Goal: Information Seeking & Learning: Learn about a topic

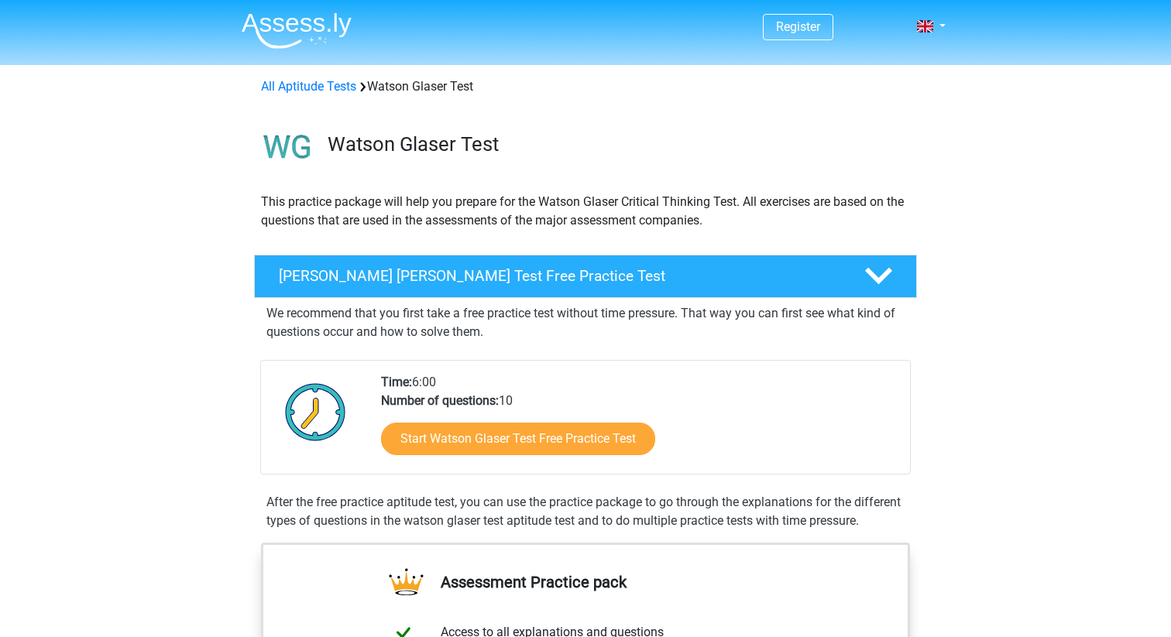
scroll to position [46, 0]
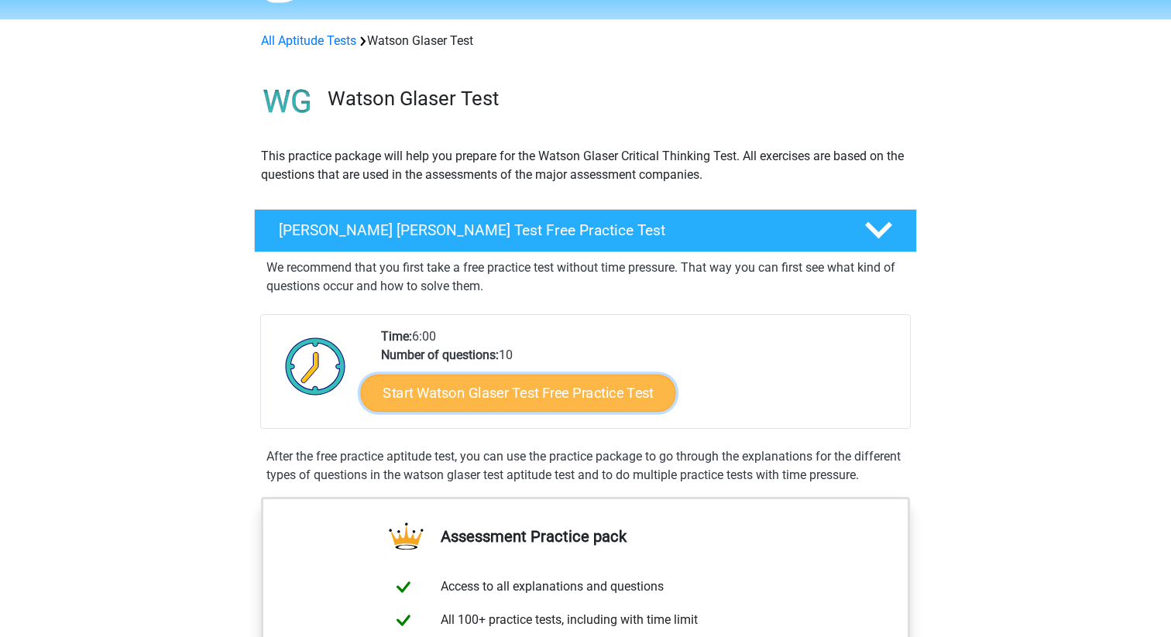
click at [509, 395] on link "Start Watson Glaser Test Free Practice Test" at bounding box center [518, 393] width 315 height 37
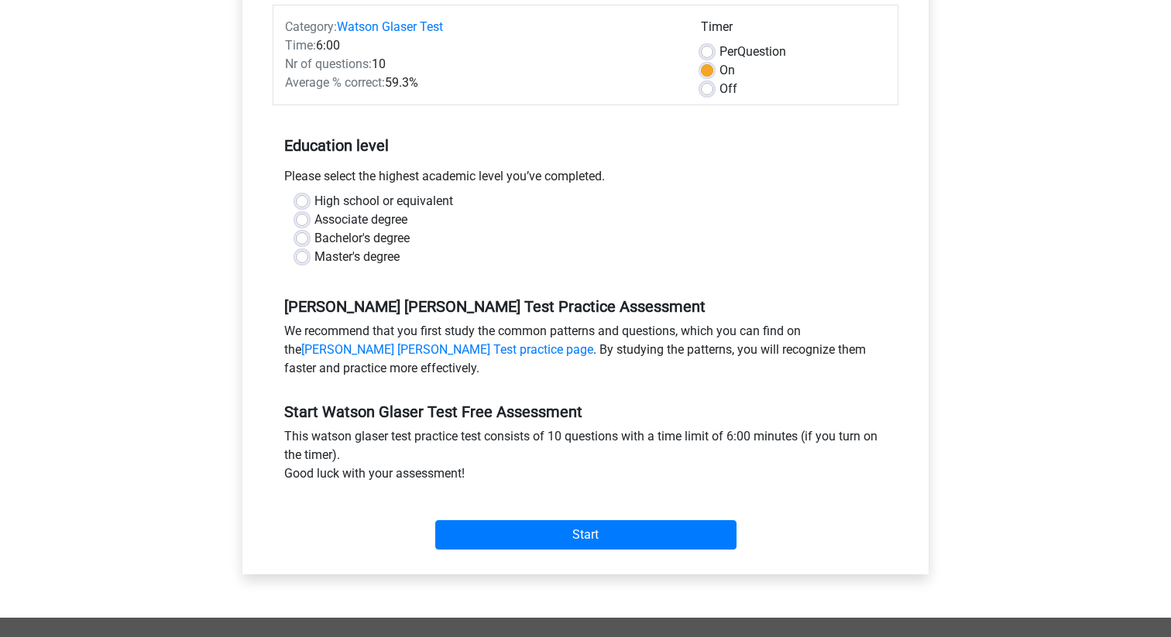
scroll to position [197, 0]
click at [367, 256] on label "Master's degree" at bounding box center [356, 256] width 85 height 19
click at [308, 256] on input "Master's degree" at bounding box center [302, 254] width 12 height 15
radio input "true"
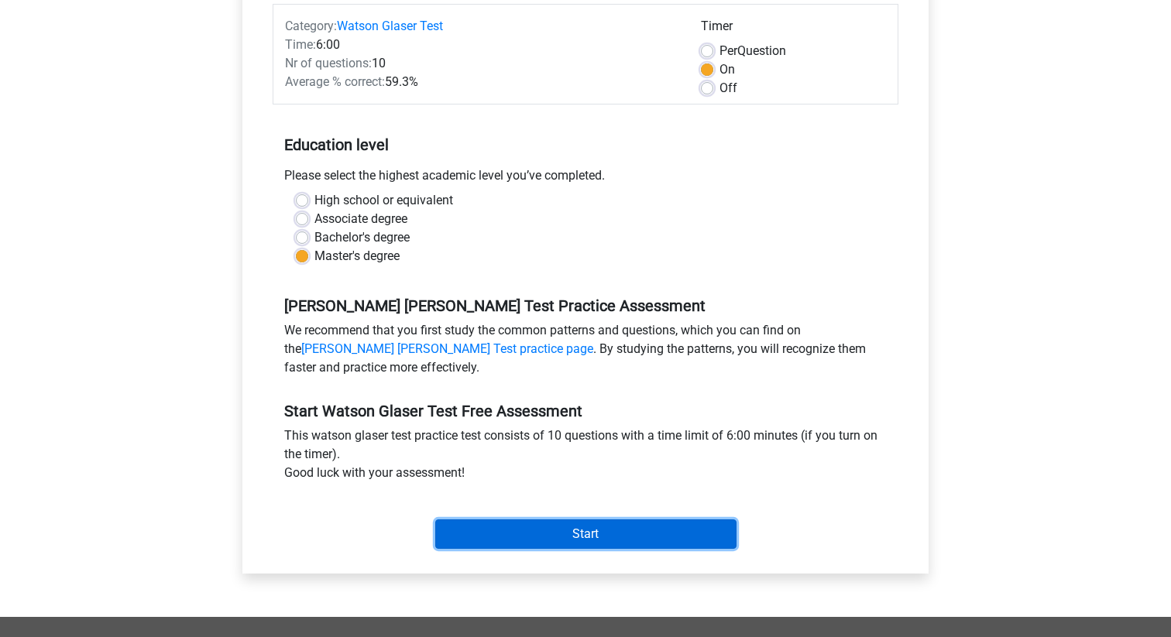
click at [594, 537] on input "Start" at bounding box center [585, 534] width 301 height 29
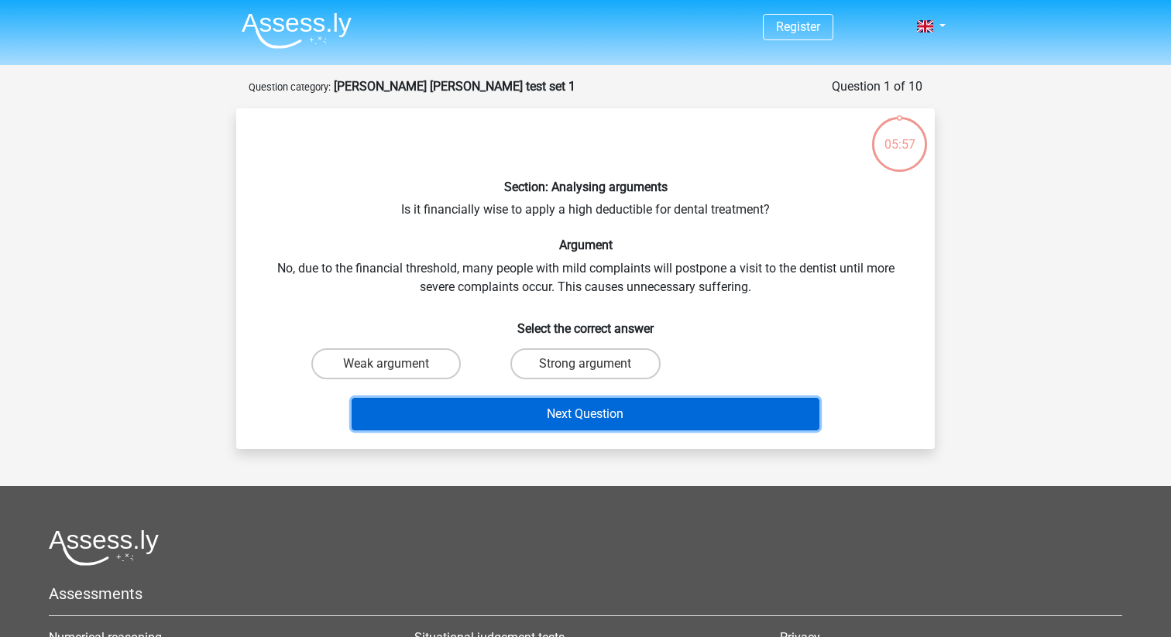
click at [615, 428] on button "Next Question" at bounding box center [586, 414] width 468 height 33
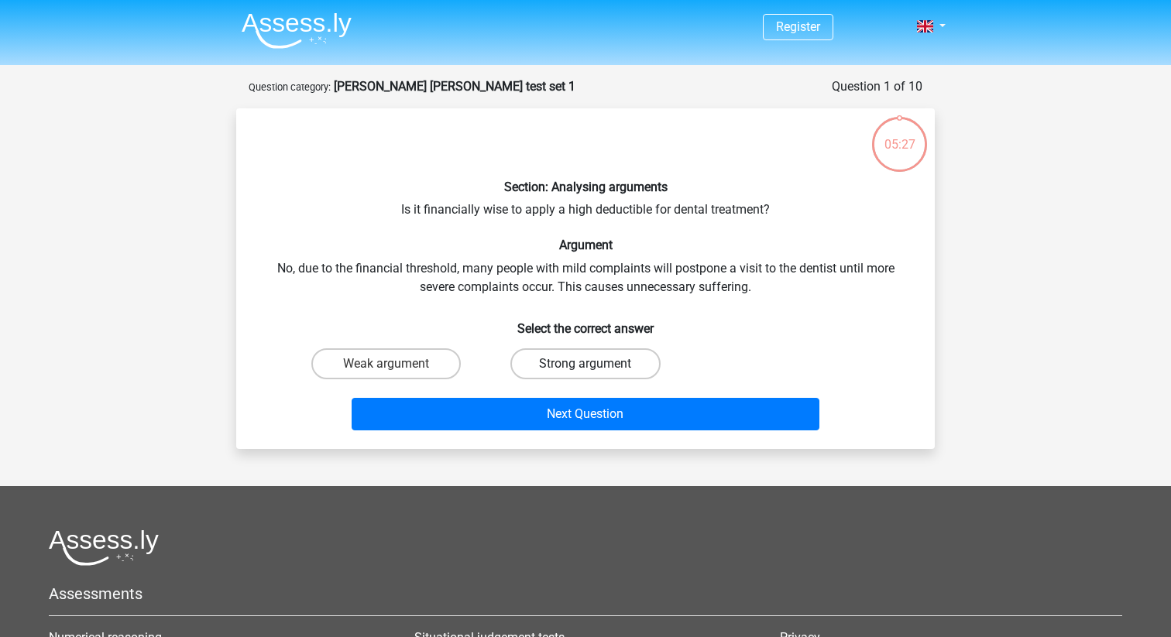
click at [590, 358] on label "Strong argument" at bounding box center [584, 363] width 149 height 31
click at [590, 364] on input "Strong argument" at bounding box center [590, 369] width 10 height 10
radio input "true"
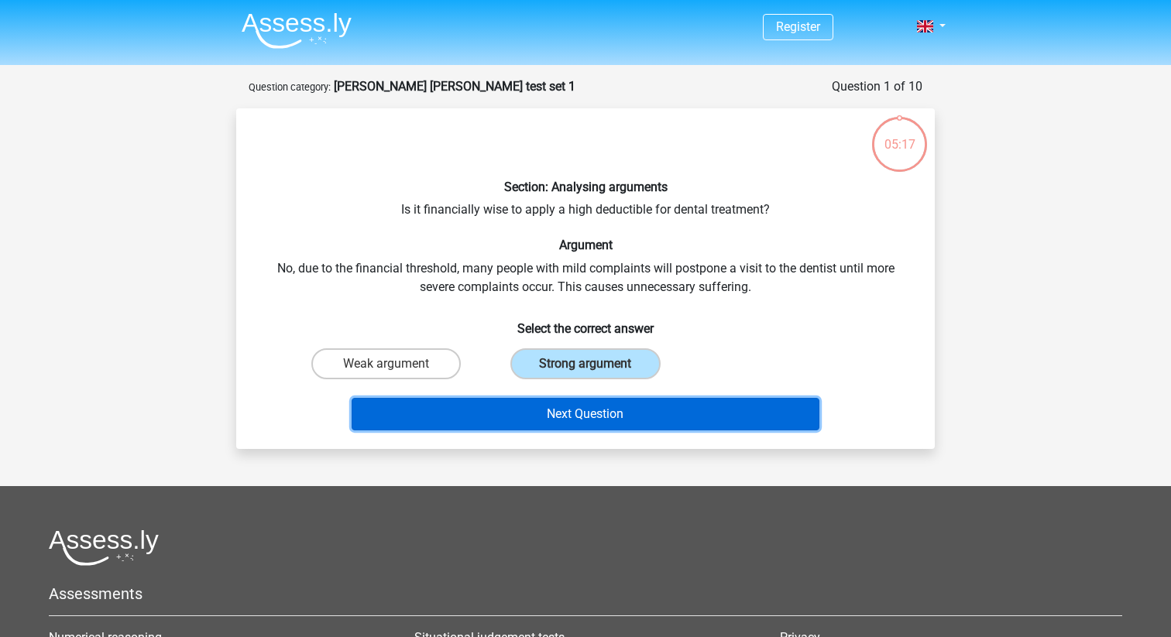
click at [615, 408] on button "Next Question" at bounding box center [586, 414] width 468 height 33
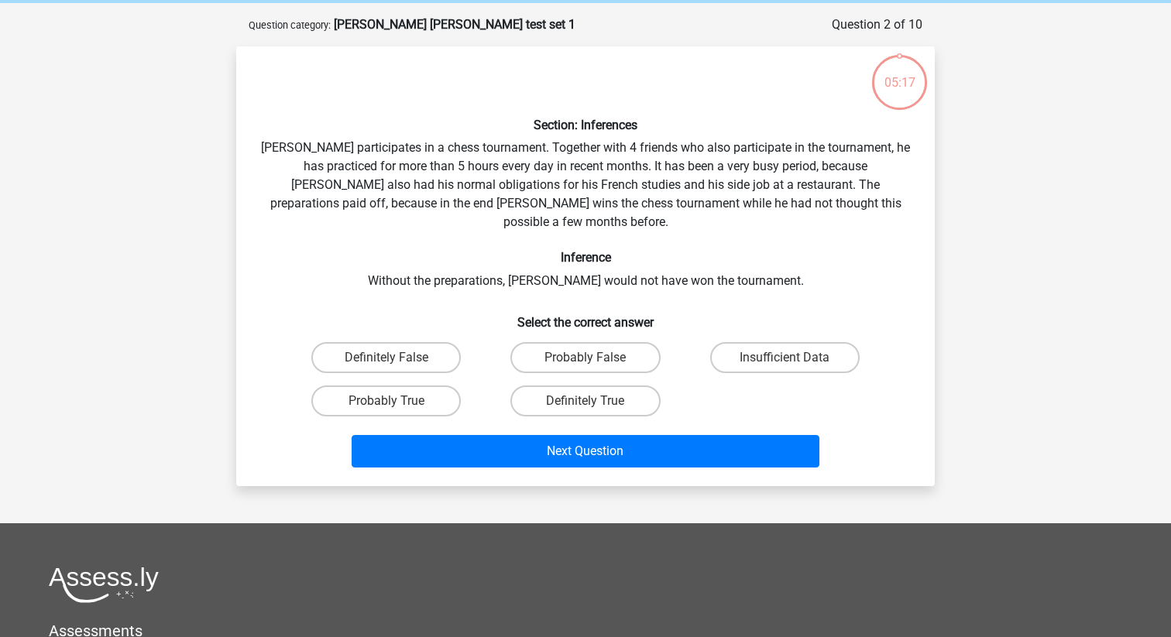
scroll to position [77, 0]
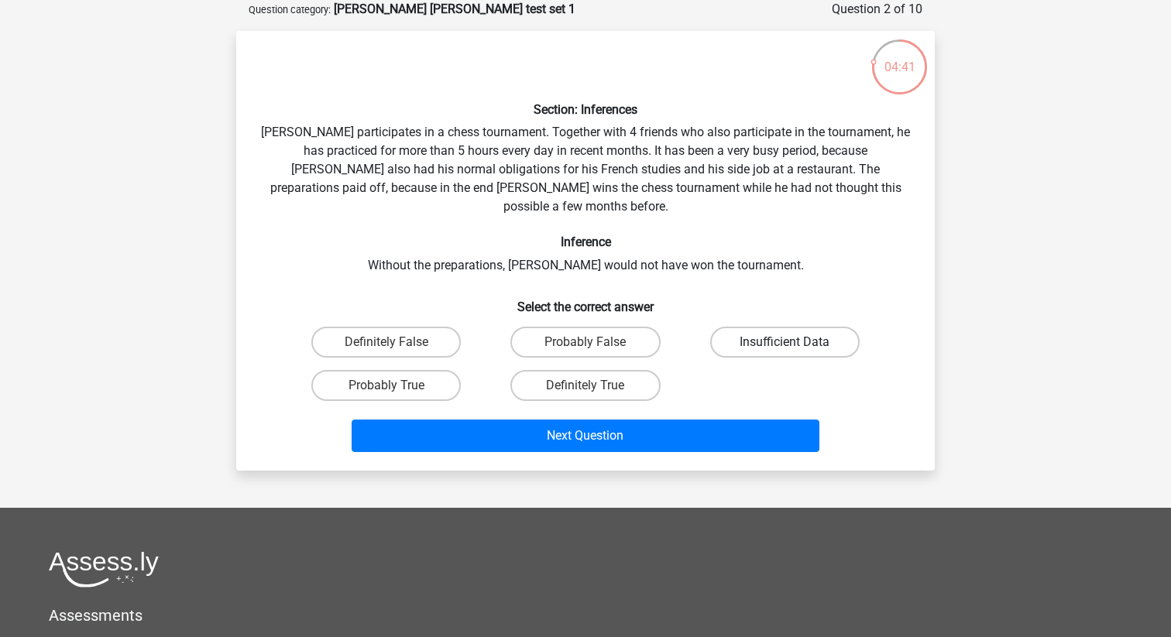
click at [783, 327] on label "Insufficient Data" at bounding box center [784, 342] width 149 height 31
click at [784, 342] on input "Insufficient Data" at bounding box center [789, 347] width 10 height 10
radio input "true"
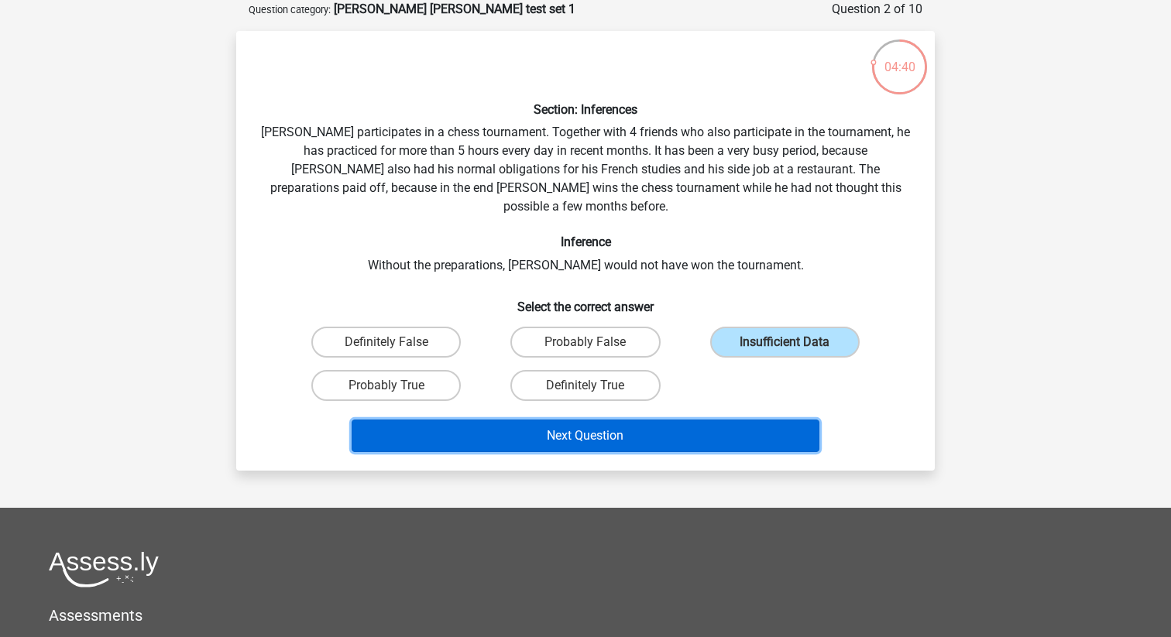
click at [678, 426] on button "Next Question" at bounding box center [586, 436] width 468 height 33
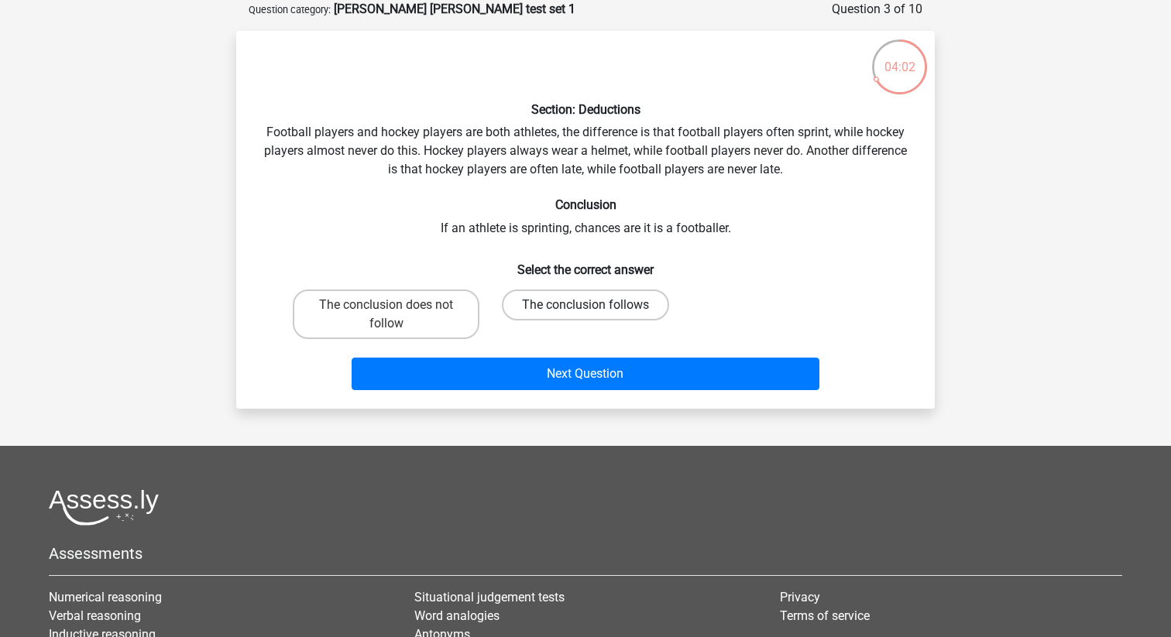
click at [604, 310] on label "The conclusion follows" at bounding box center [585, 305] width 167 height 31
click at [595, 310] on input "The conclusion follows" at bounding box center [590, 310] width 10 height 10
radio input "true"
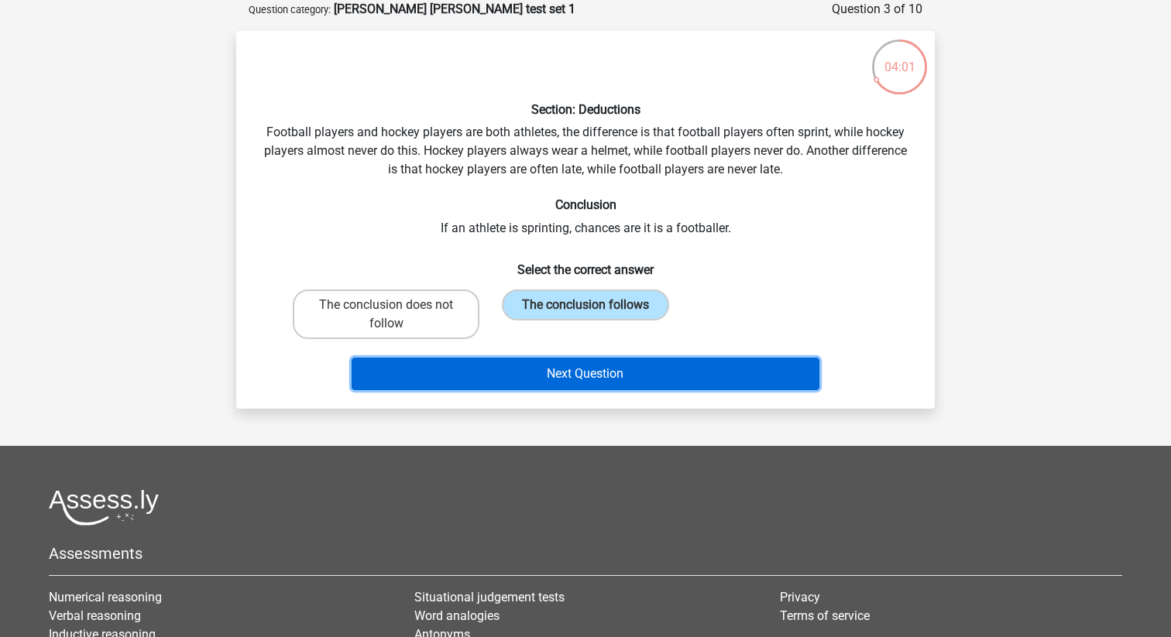
click at [644, 387] on button "Next Question" at bounding box center [586, 374] width 468 height 33
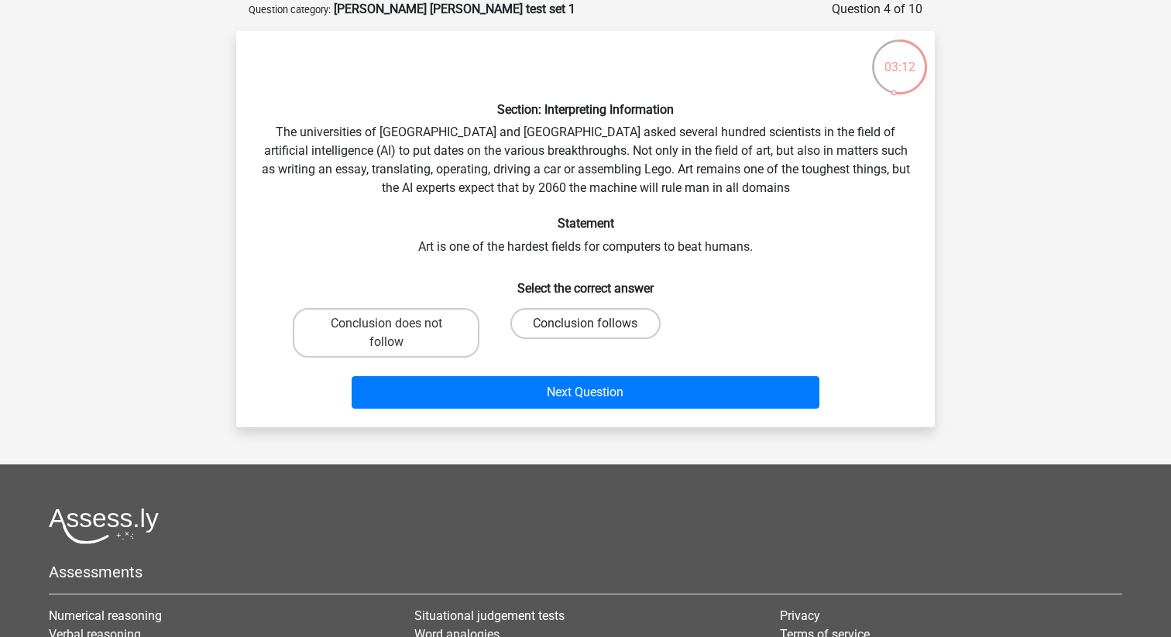
click at [587, 320] on label "Conclusion follows" at bounding box center [584, 323] width 149 height 31
click at [587, 324] on input "Conclusion follows" at bounding box center [590, 329] width 10 height 10
radio input "true"
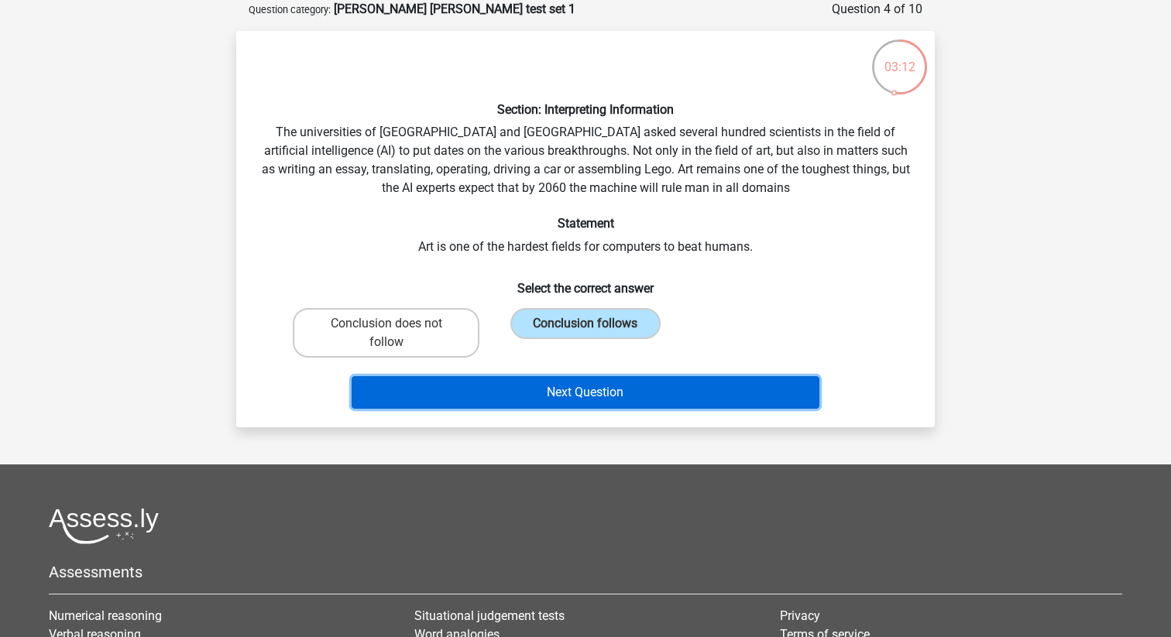
click at [658, 394] on button "Next Question" at bounding box center [586, 392] width 468 height 33
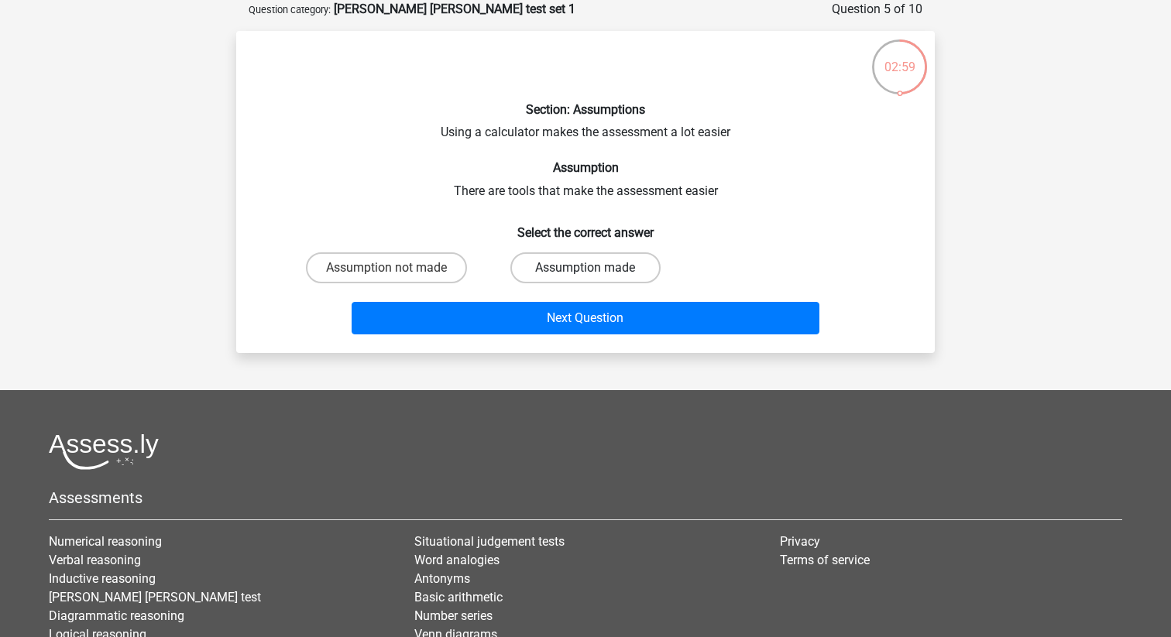
click at [598, 269] on label "Assumption made" at bounding box center [584, 267] width 149 height 31
click at [595, 269] on input "Assumption made" at bounding box center [590, 273] width 10 height 10
radio input "true"
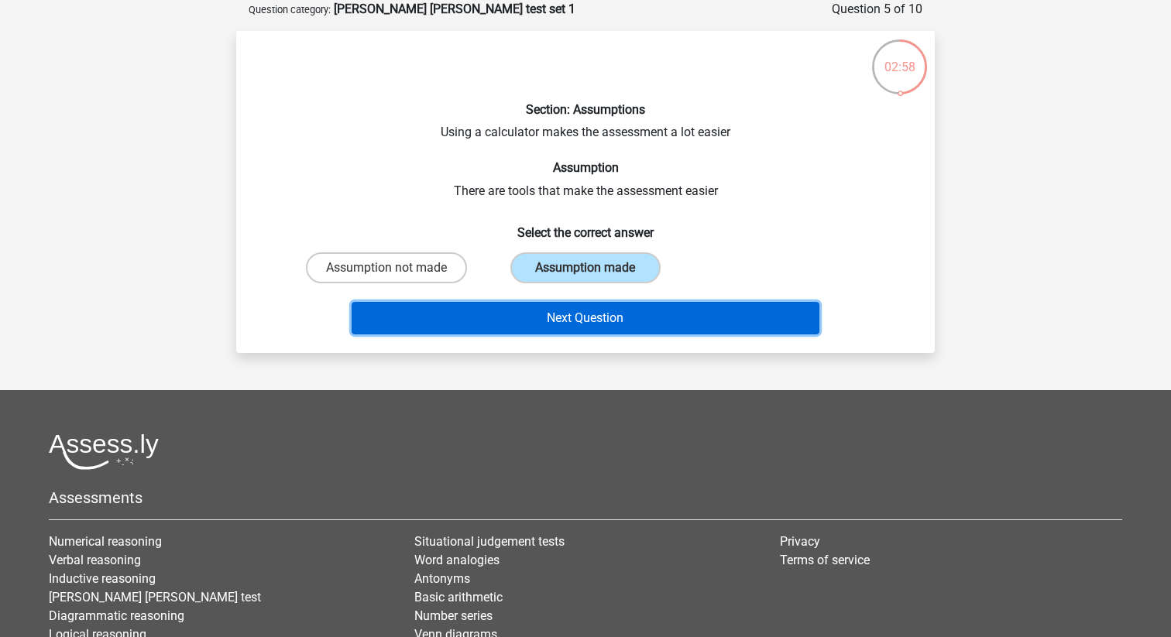
click at [634, 324] on button "Next Question" at bounding box center [586, 318] width 468 height 33
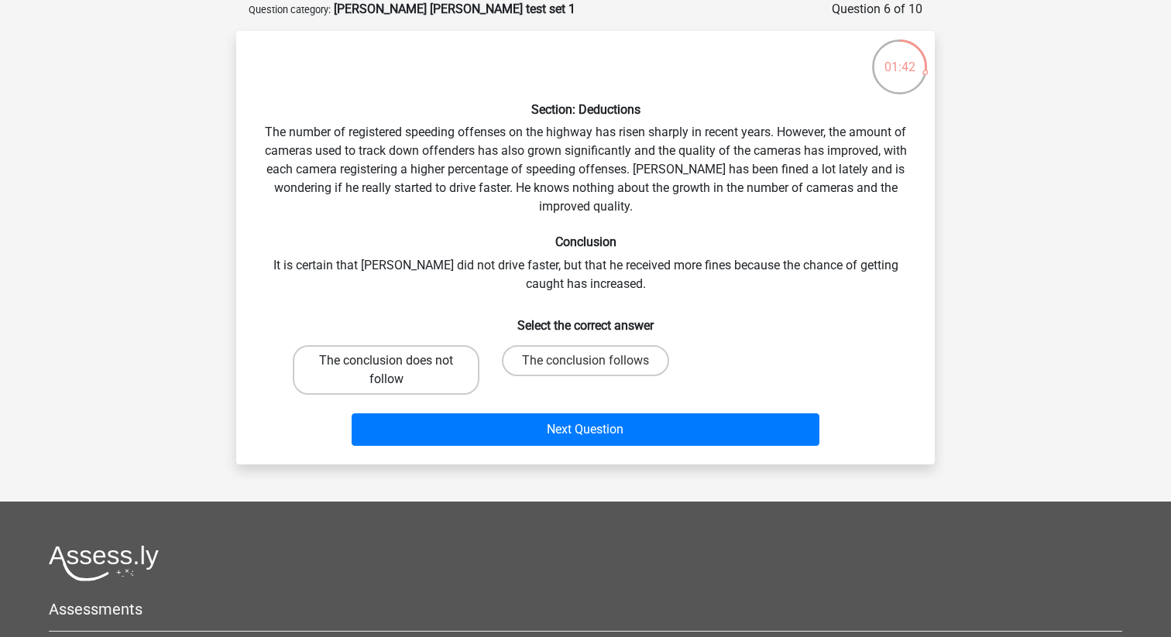
click at [411, 367] on label "The conclusion does not follow" at bounding box center [386, 370] width 187 height 50
click at [396, 367] on input "The conclusion does not follow" at bounding box center [391, 366] width 10 height 10
radio input "true"
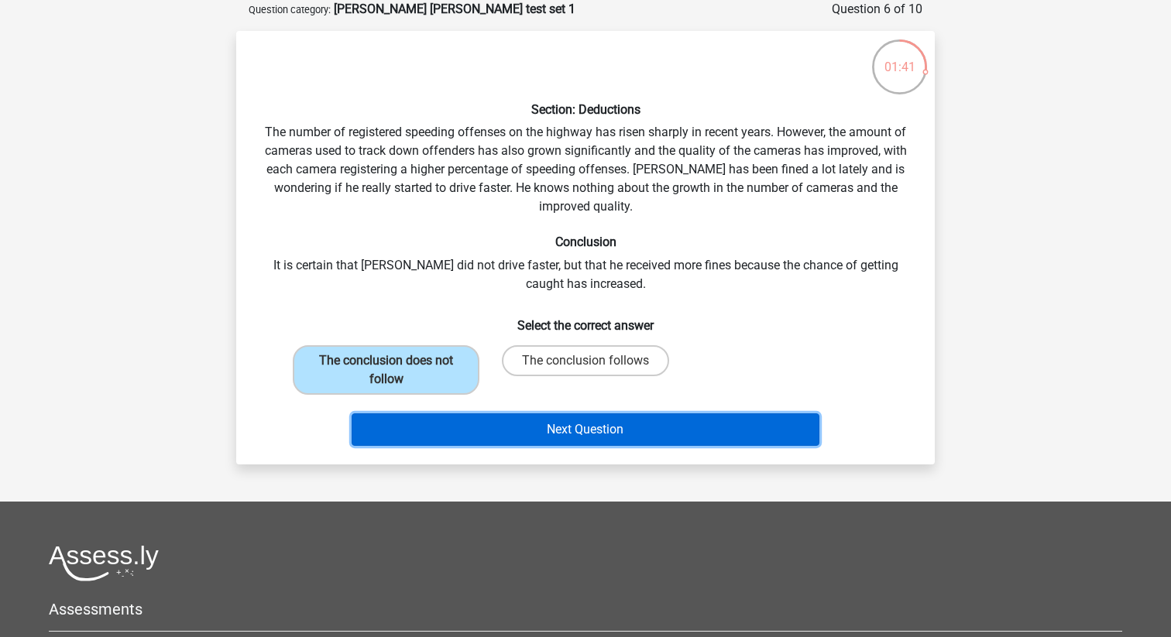
click at [534, 434] on button "Next Question" at bounding box center [586, 429] width 468 height 33
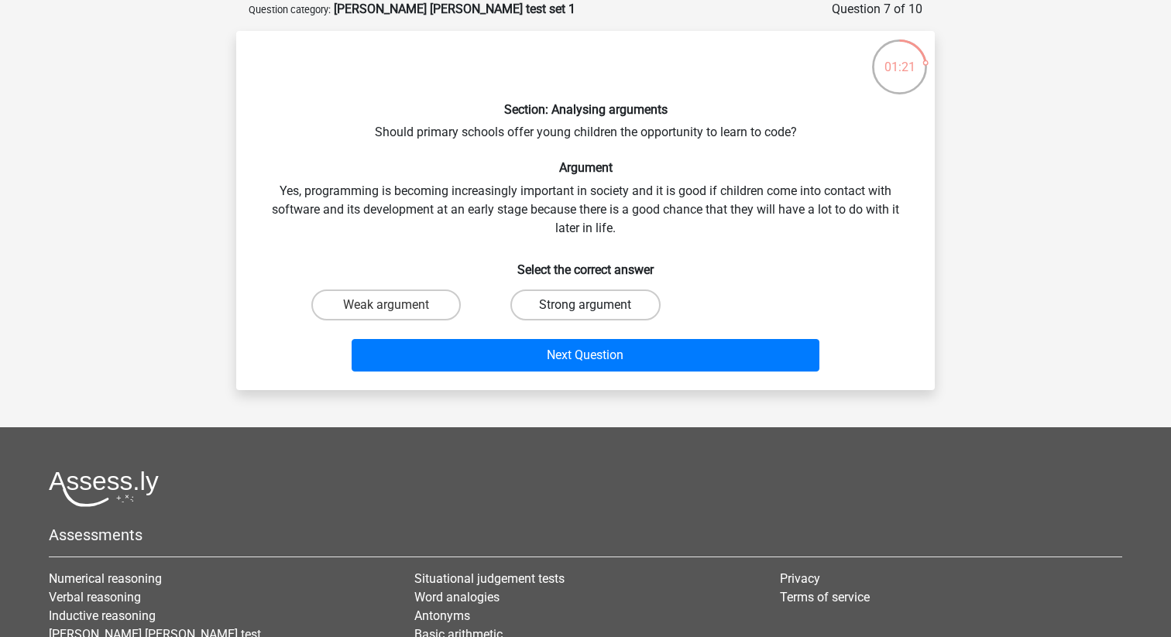
click at [552, 300] on label "Strong argument" at bounding box center [584, 305] width 149 height 31
click at [585, 305] on input "Strong argument" at bounding box center [590, 310] width 10 height 10
radio input "true"
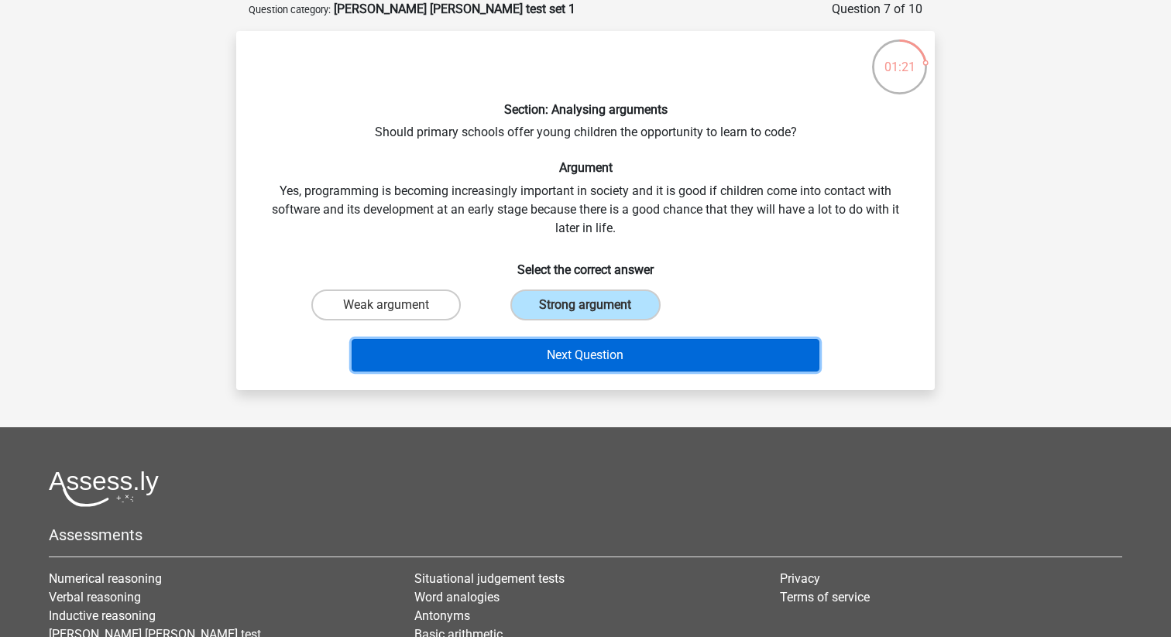
click at [608, 368] on button "Next Question" at bounding box center [586, 355] width 468 height 33
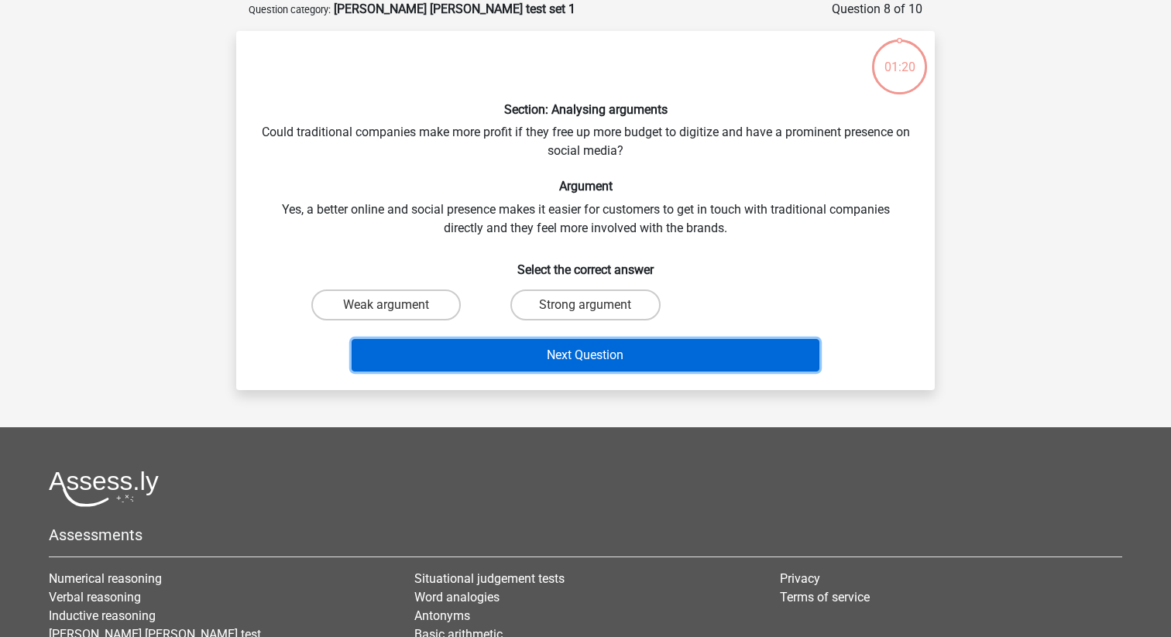
click at [634, 359] on button "Next Question" at bounding box center [586, 355] width 468 height 33
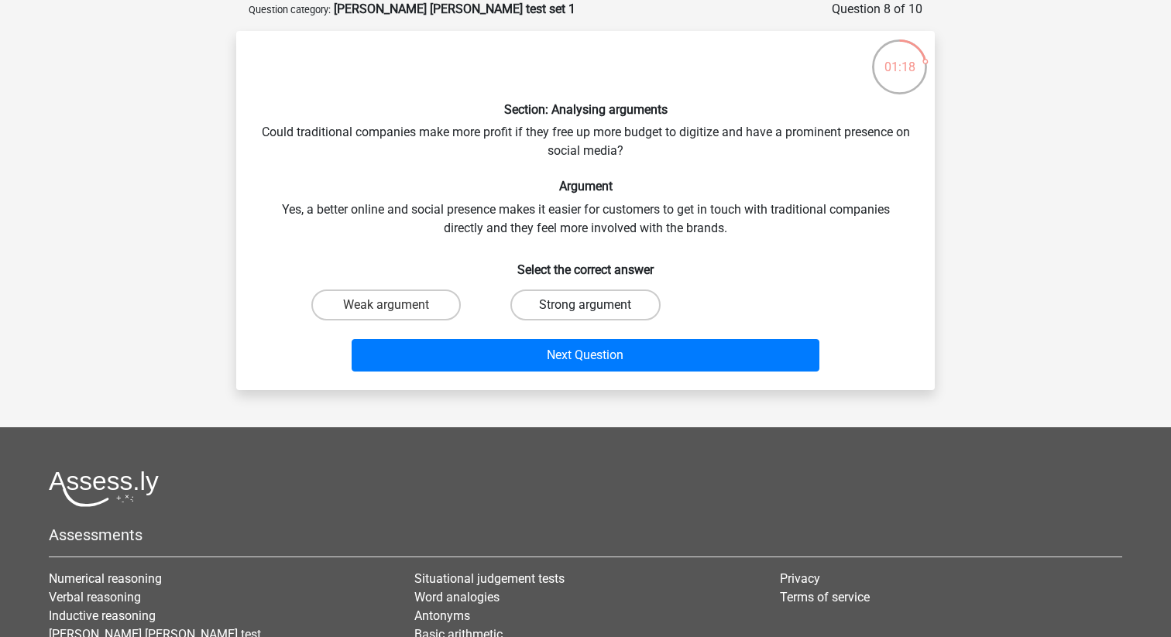
click at [565, 306] on label "Strong argument" at bounding box center [584, 305] width 149 height 31
click at [585, 306] on input "Strong argument" at bounding box center [590, 310] width 10 height 10
radio input "true"
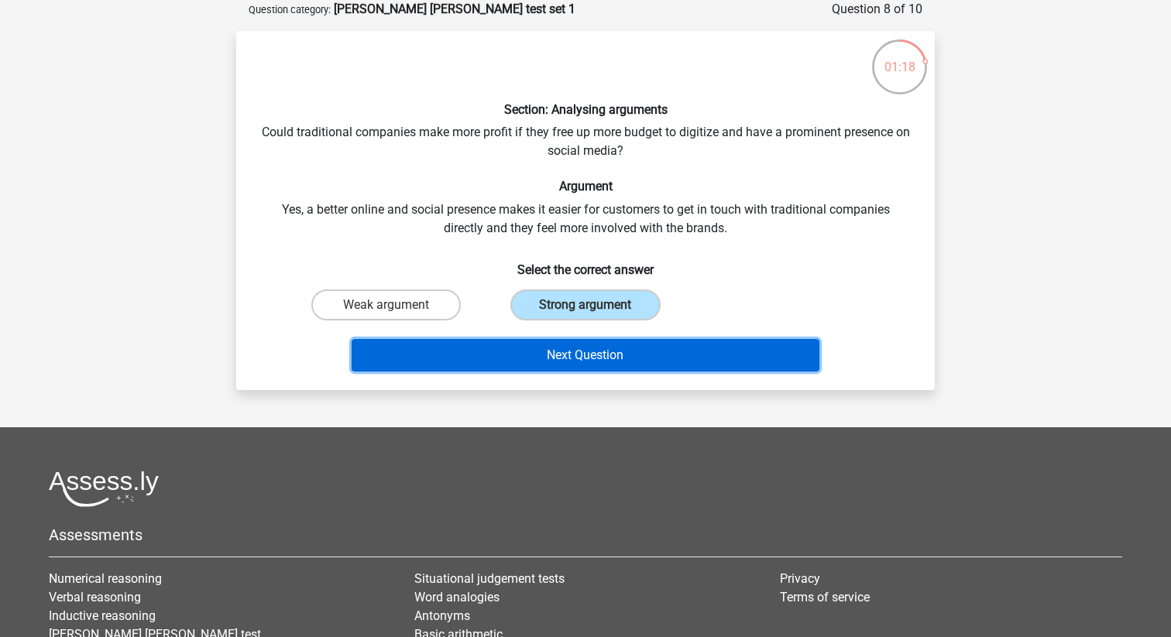
click at [609, 362] on button "Next Question" at bounding box center [586, 355] width 468 height 33
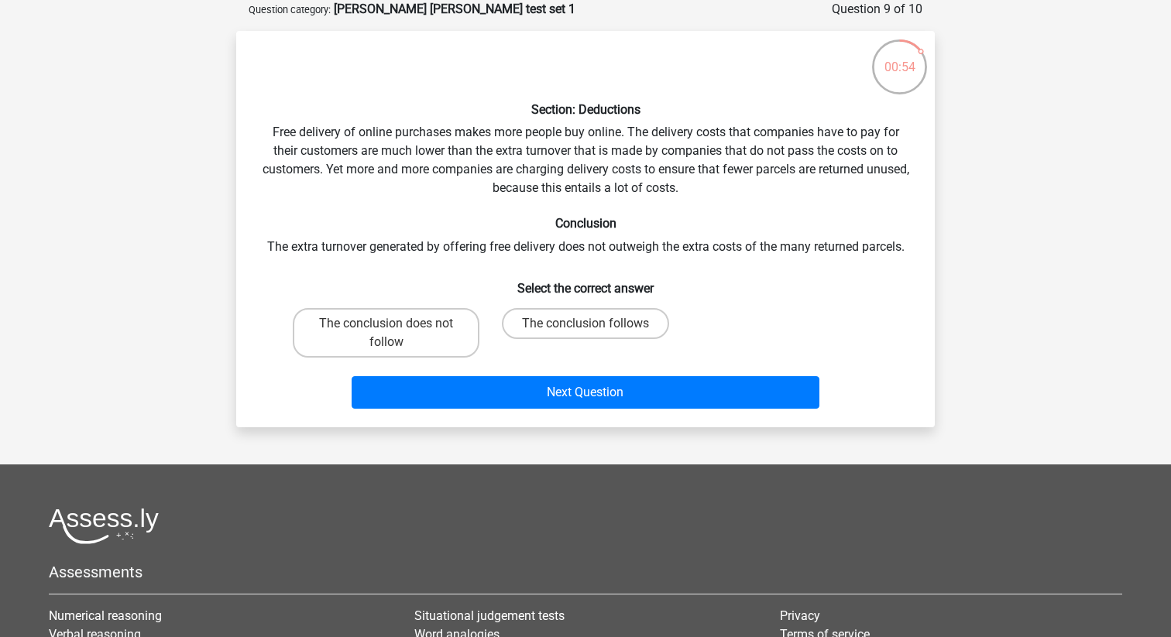
click at [582, 345] on div "The conclusion follows" at bounding box center [585, 333] width 187 height 50
click at [574, 325] on label "The conclusion follows" at bounding box center [585, 323] width 167 height 31
click at [585, 325] on input "The conclusion follows" at bounding box center [590, 329] width 10 height 10
radio input "true"
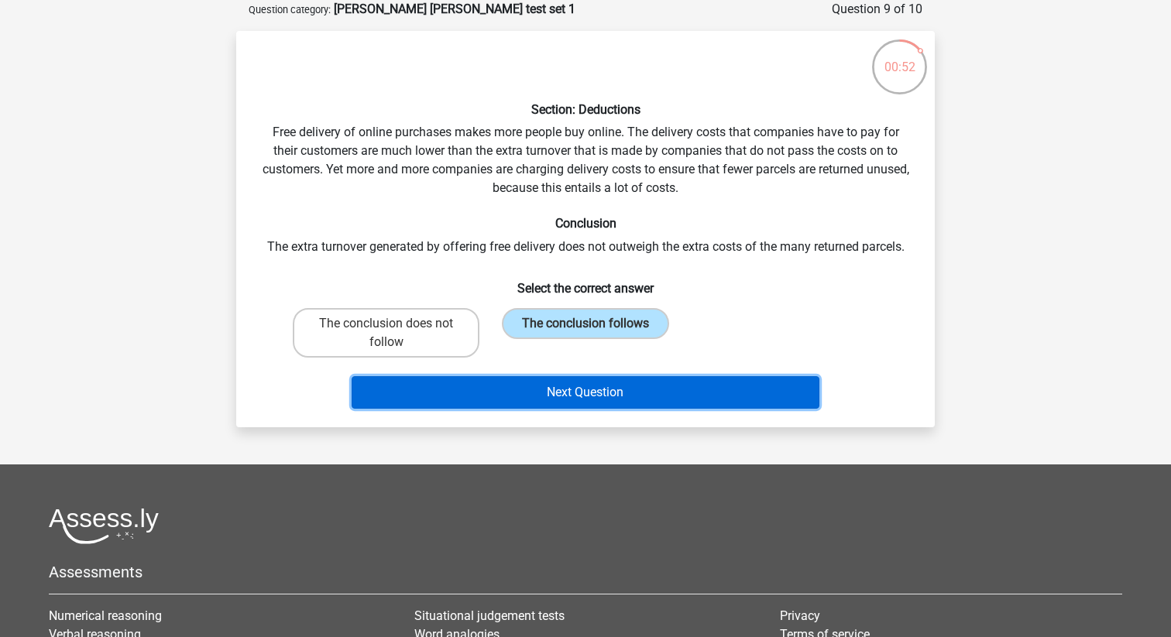
click at [644, 390] on button "Next Question" at bounding box center [586, 392] width 468 height 33
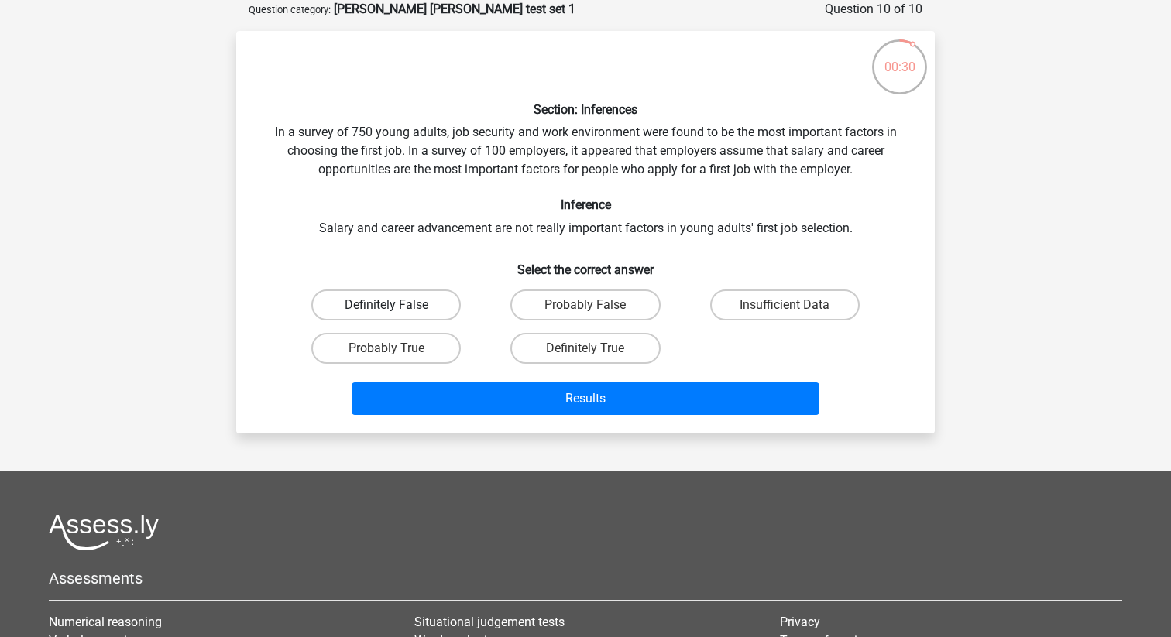
click at [425, 304] on label "Definitely False" at bounding box center [385, 305] width 149 height 31
click at [396, 305] on input "Definitely False" at bounding box center [391, 310] width 10 height 10
radio input "true"
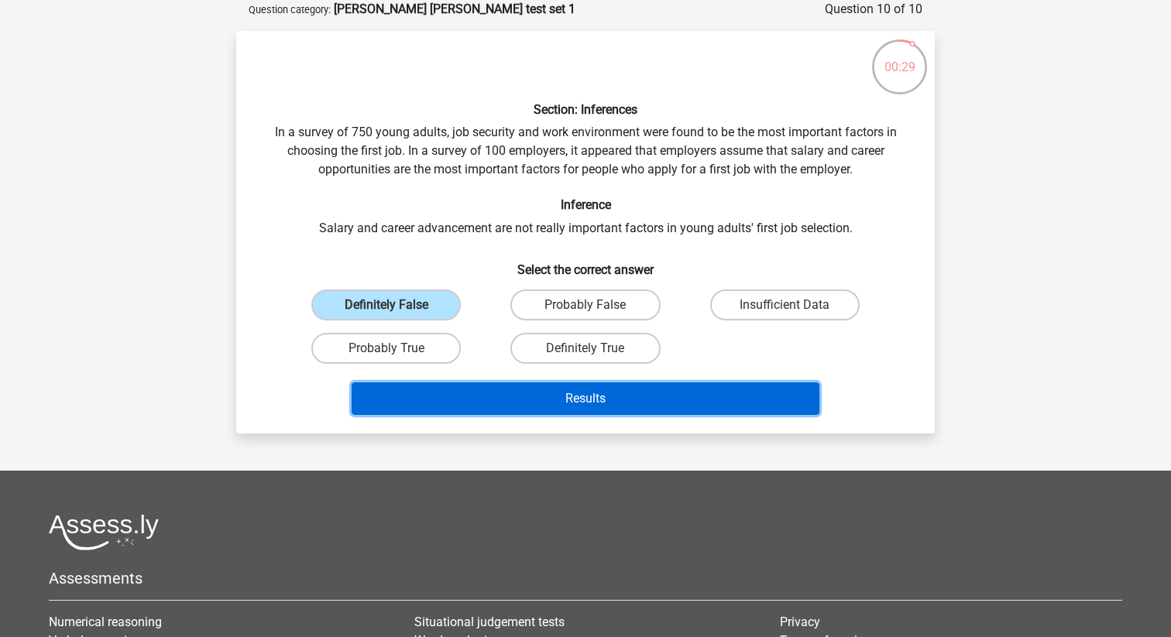
click at [588, 407] on button "Results" at bounding box center [586, 399] width 468 height 33
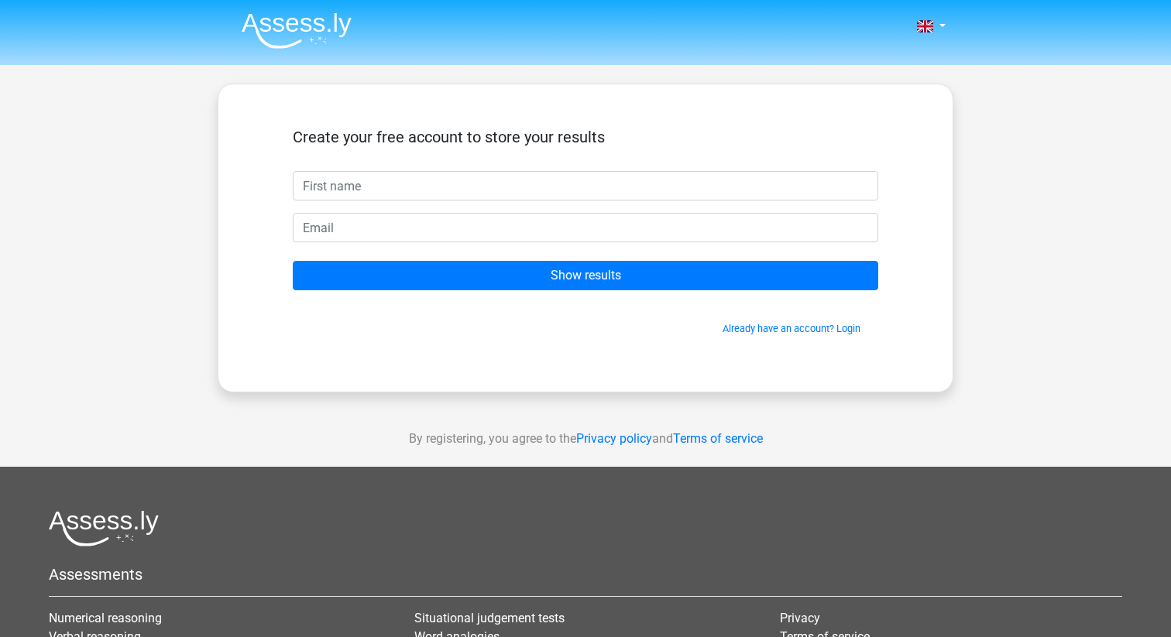
click at [523, 185] on input "text" at bounding box center [585, 185] width 585 height 29
type input "Marina"
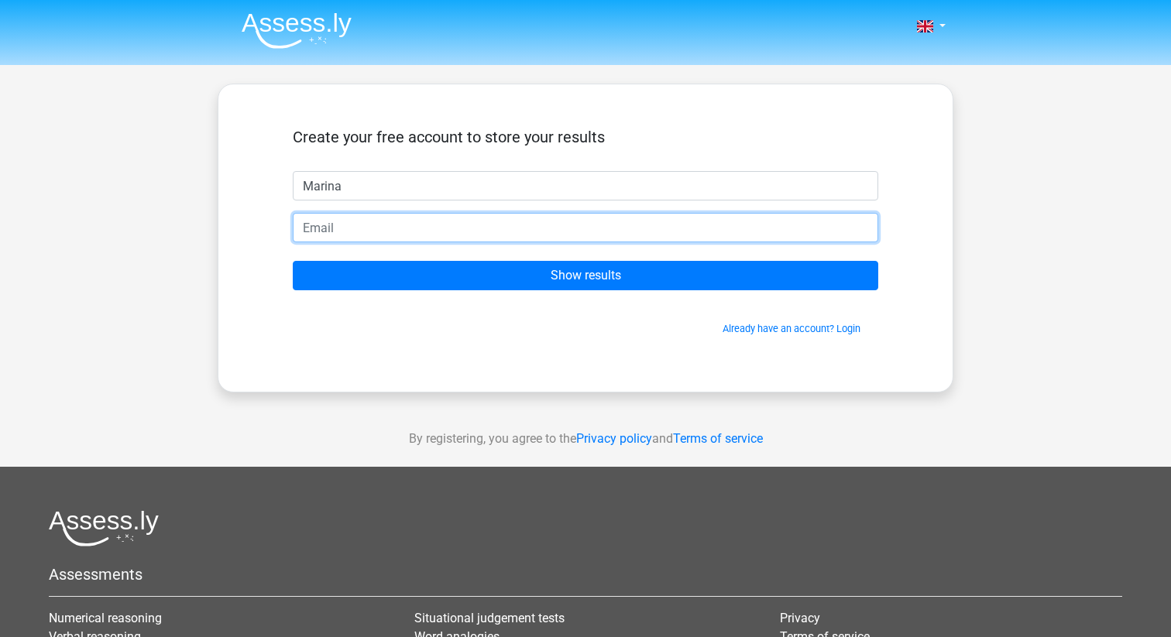
click at [441, 228] on input "email" at bounding box center [585, 227] width 585 height 29
type input "myunniko@gmail.com"
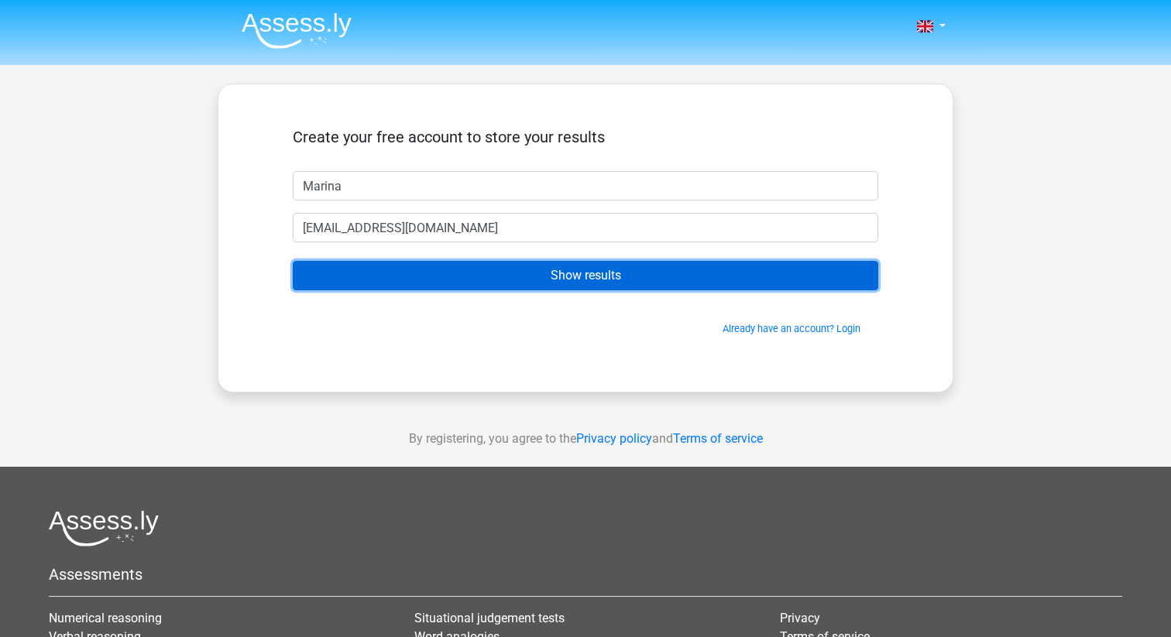
click at [537, 278] on input "Show results" at bounding box center [585, 275] width 585 height 29
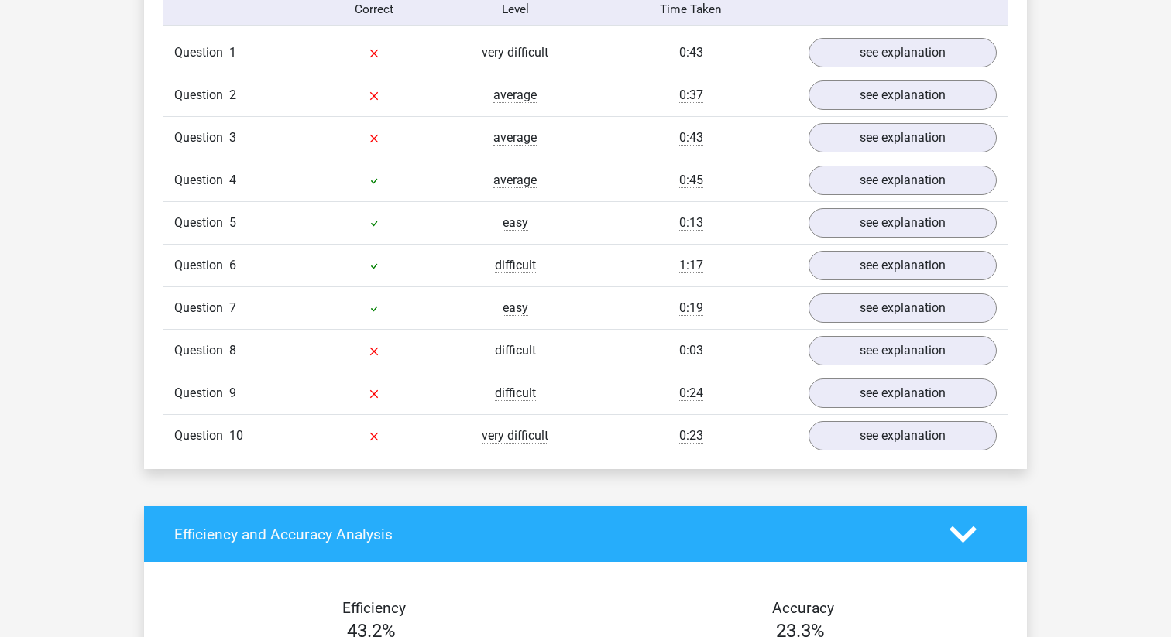
scroll to position [1275, 0]
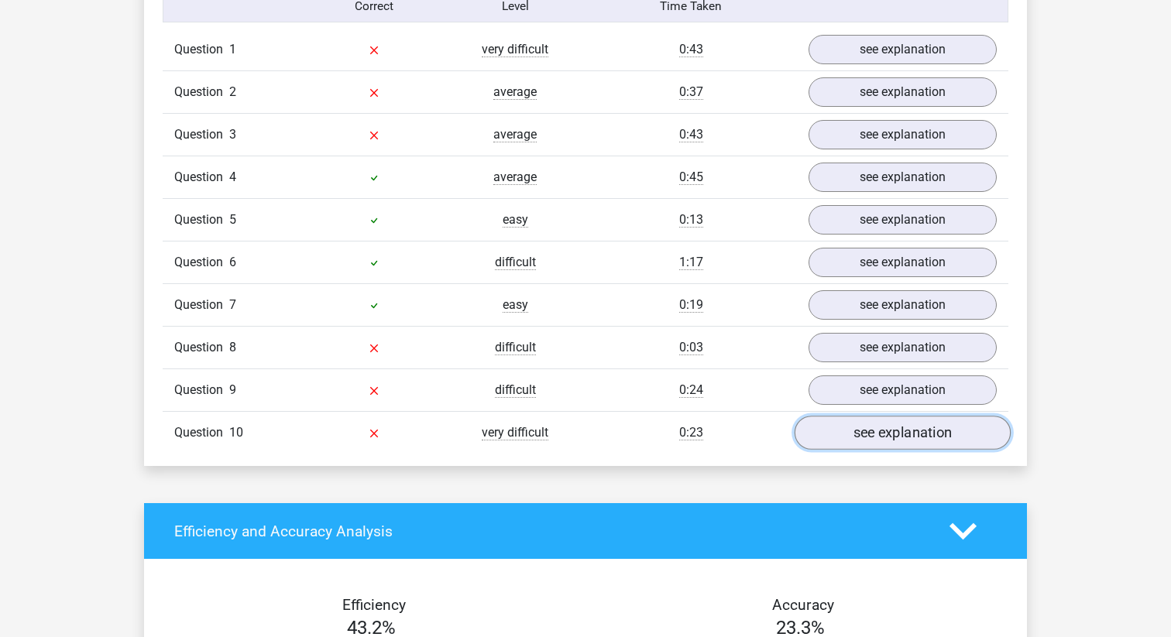
click at [890, 428] on link "see explanation" at bounding box center [902, 433] width 216 height 34
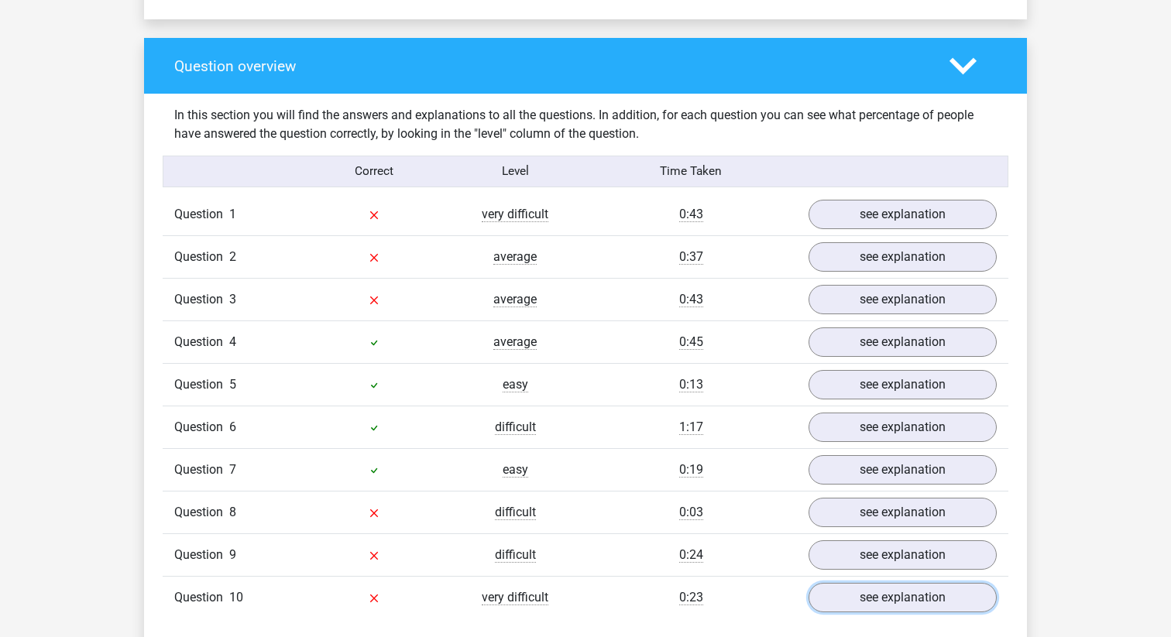
scroll to position [1028, 0]
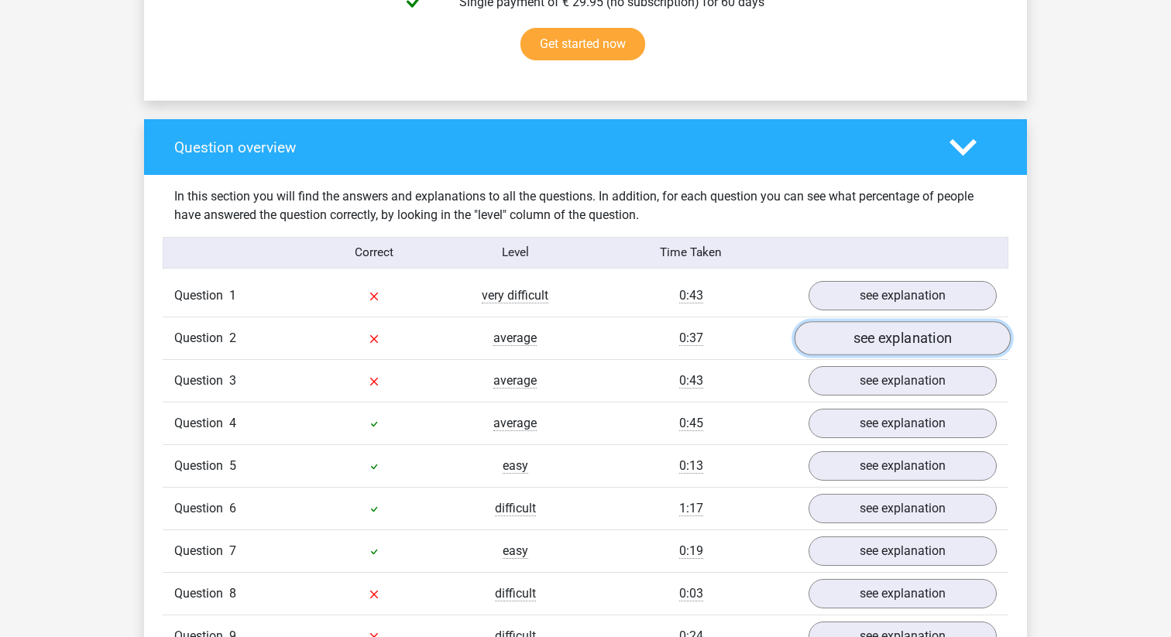
click at [841, 336] on link "see explanation" at bounding box center [902, 338] width 216 height 34
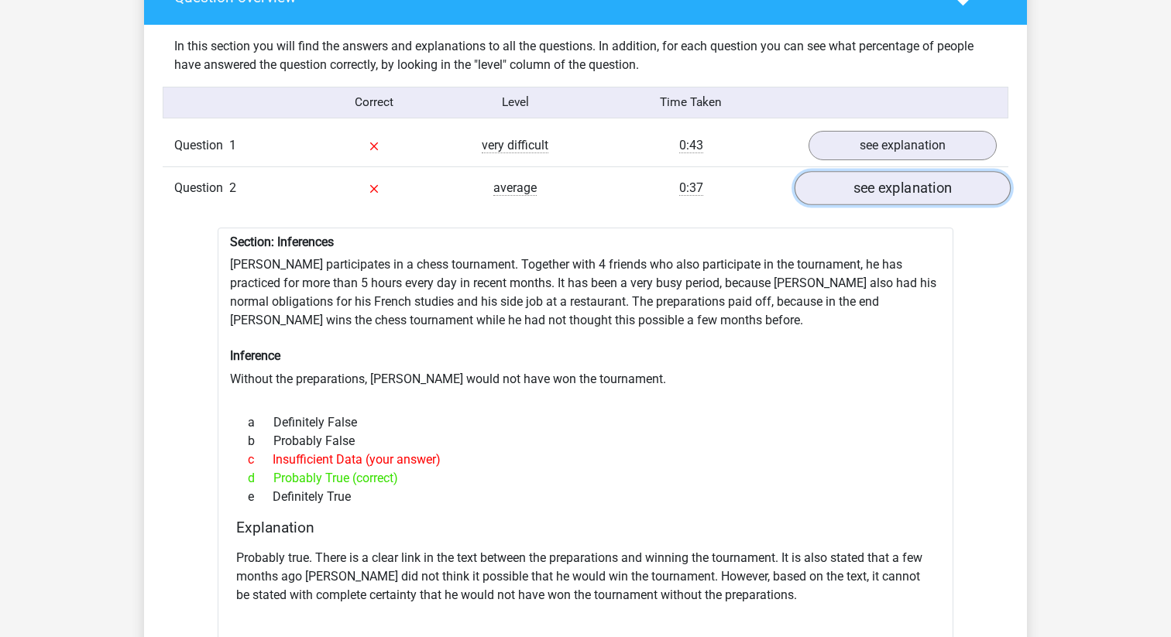
scroll to position [1187, 0]
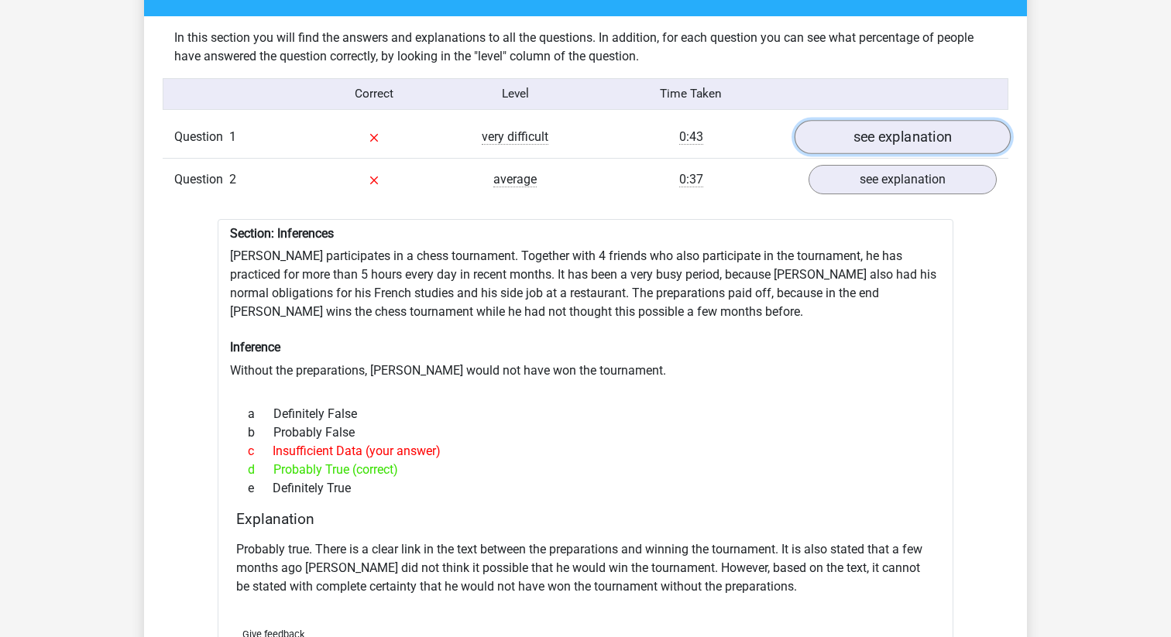
click at [873, 137] on link "see explanation" at bounding box center [902, 137] width 216 height 34
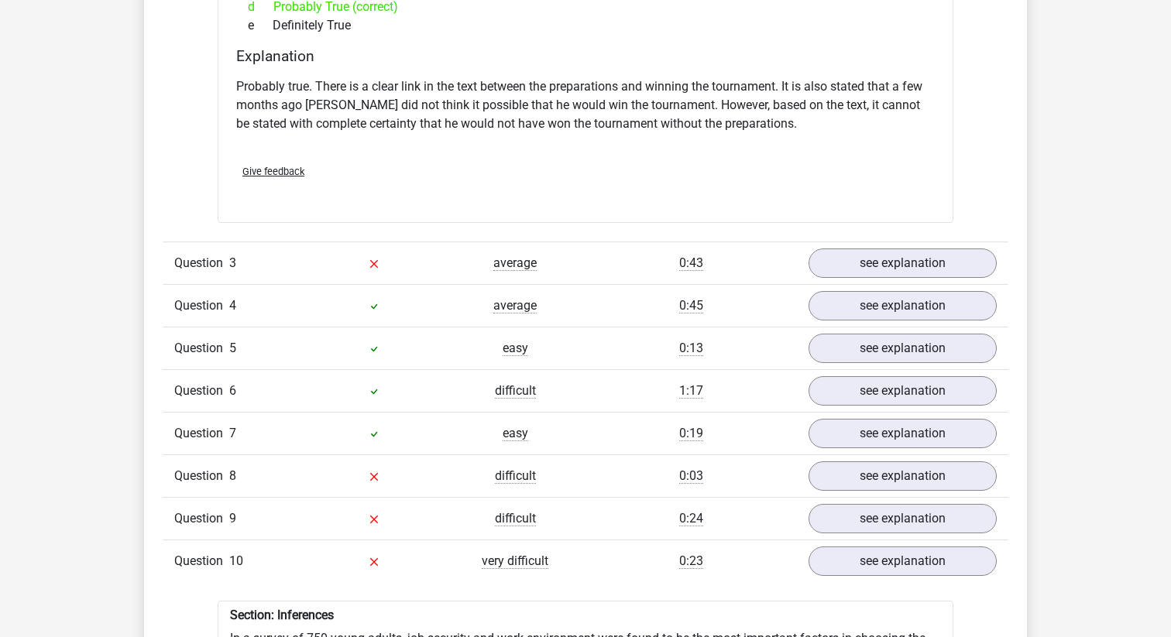
scroll to position [2074, 0]
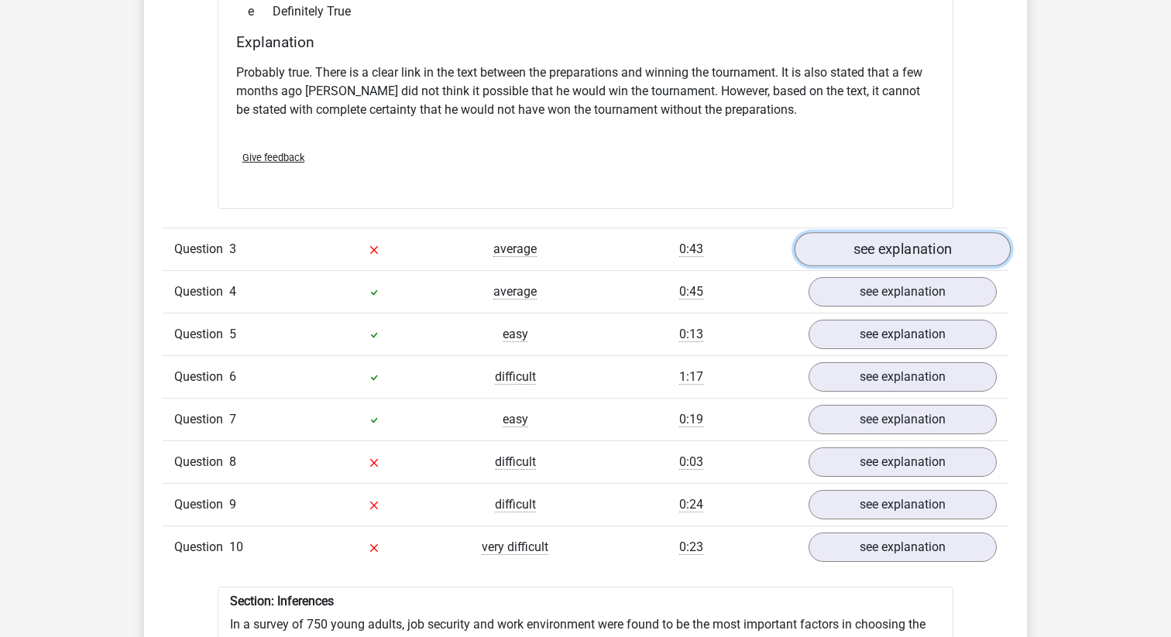
click at [831, 250] on link "see explanation" at bounding box center [902, 250] width 216 height 34
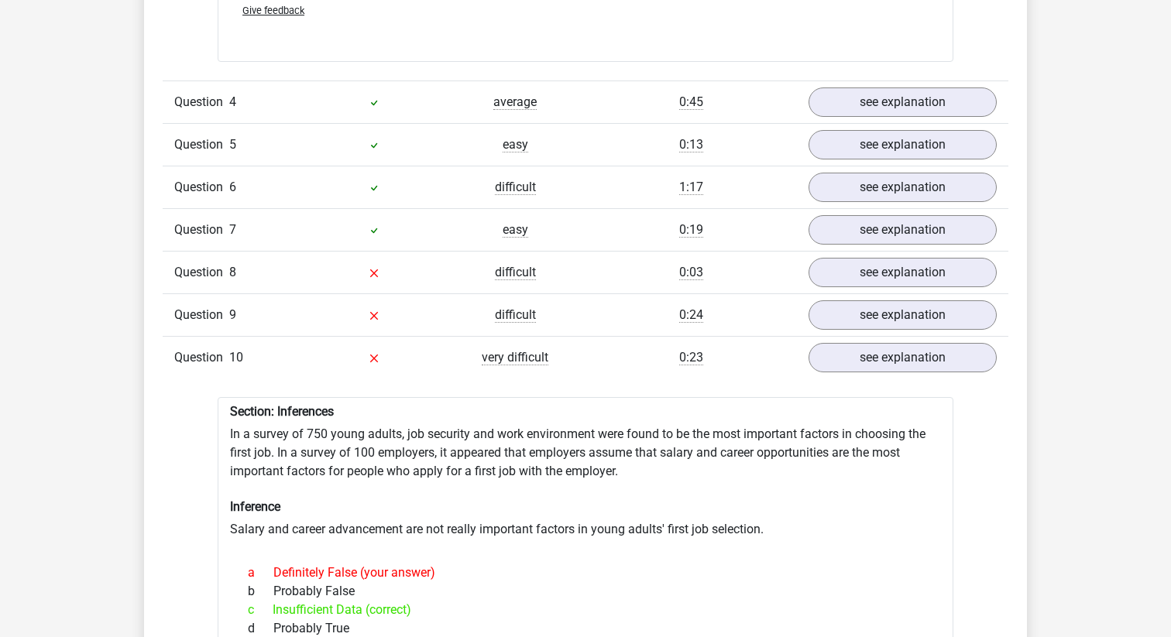
scroll to position [3094, 0]
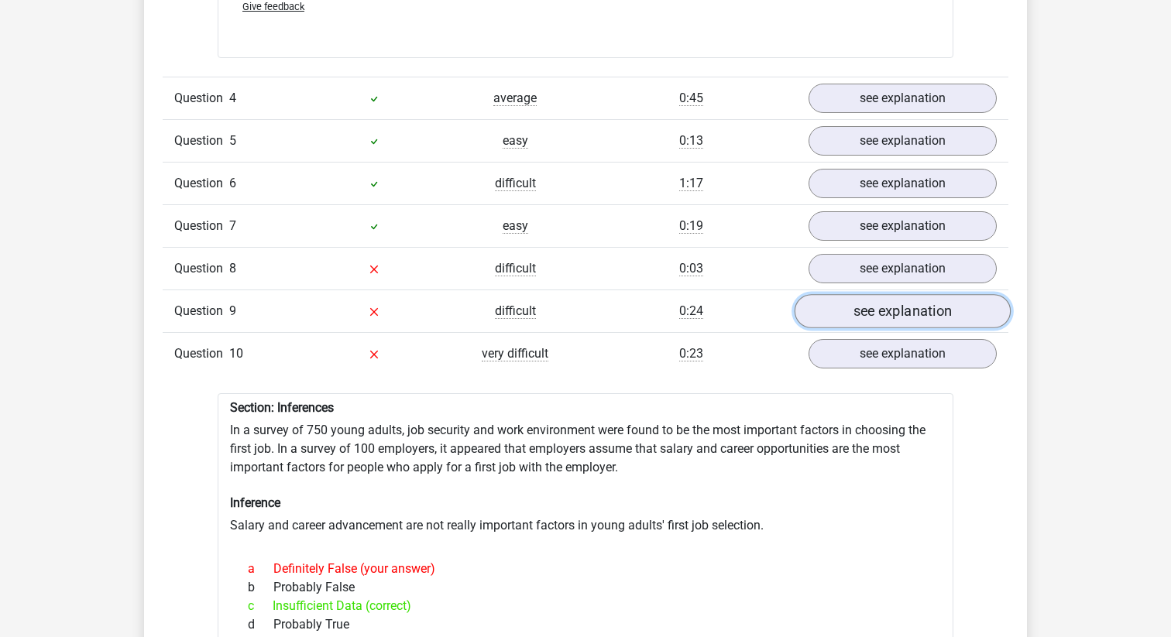
click at [871, 312] on link "see explanation" at bounding box center [902, 311] width 216 height 34
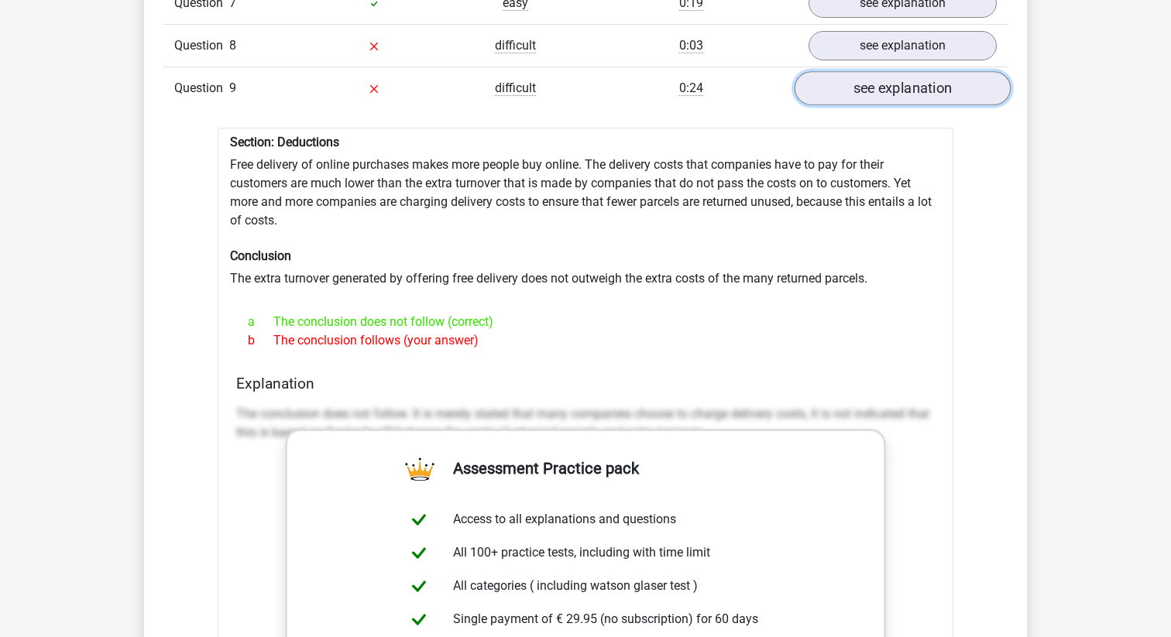
scroll to position [3318, 0]
click at [948, 46] on link "see explanation" at bounding box center [902, 45] width 216 height 34
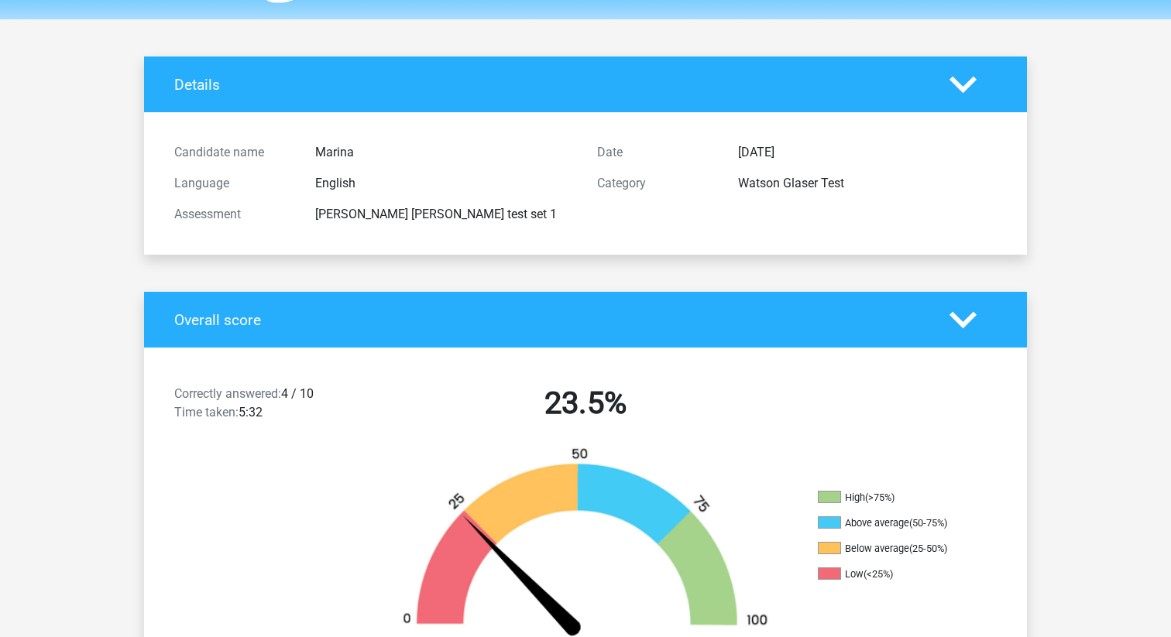
scroll to position [0, 0]
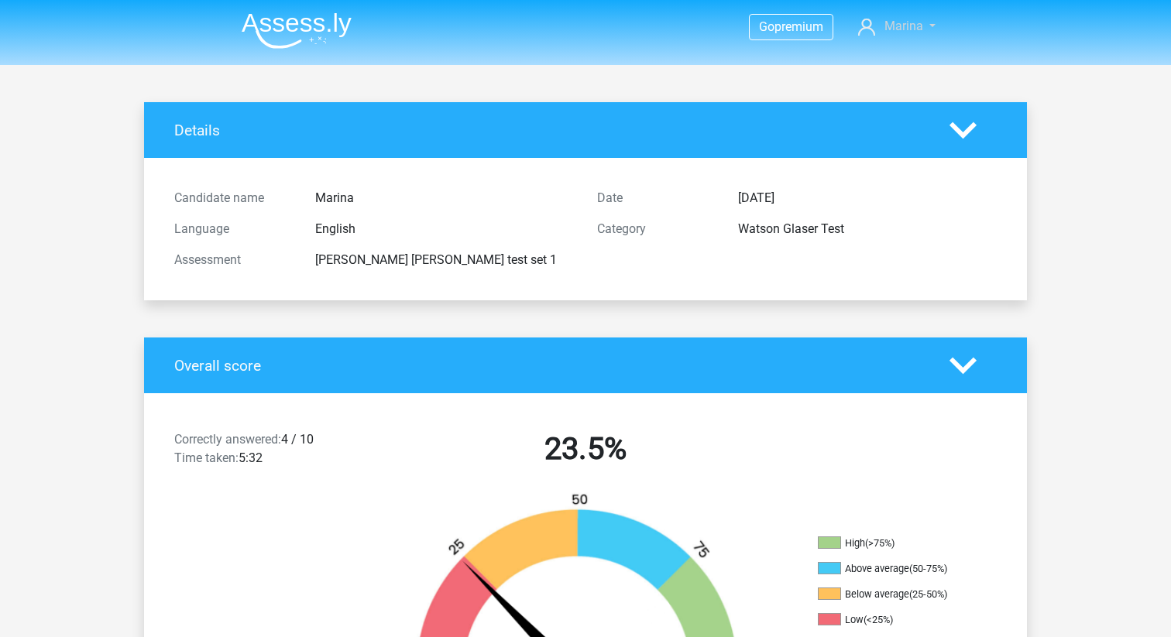
click at [919, 23] on span "Marina" at bounding box center [903, 26] width 39 height 15
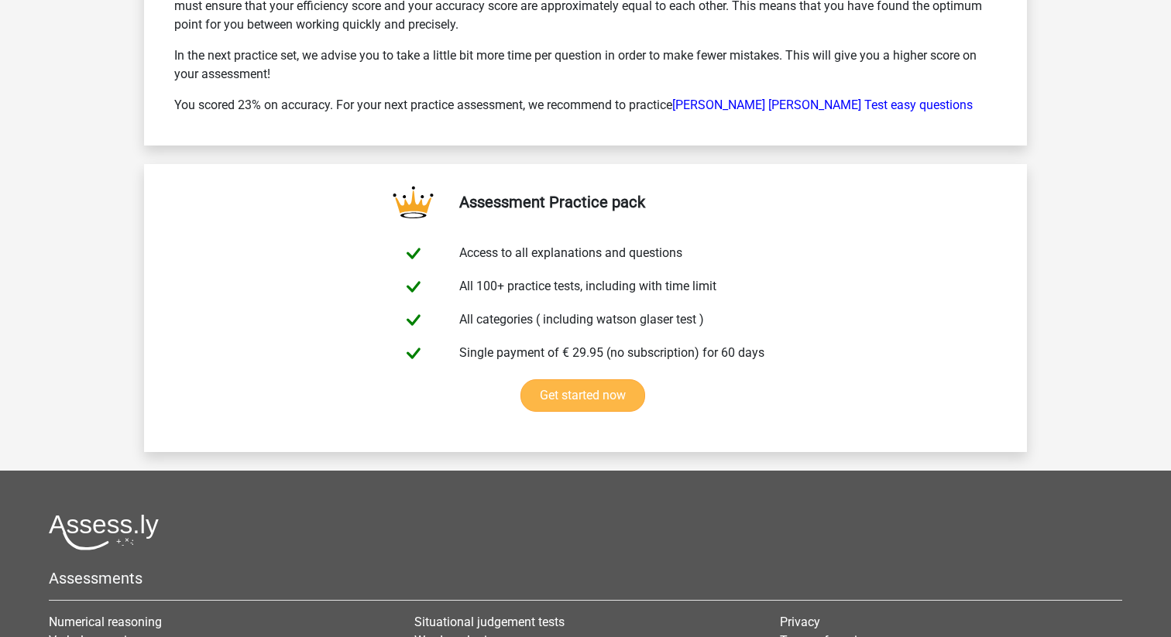
scroll to position [6310, 0]
